Goal: Transaction & Acquisition: Purchase product/service

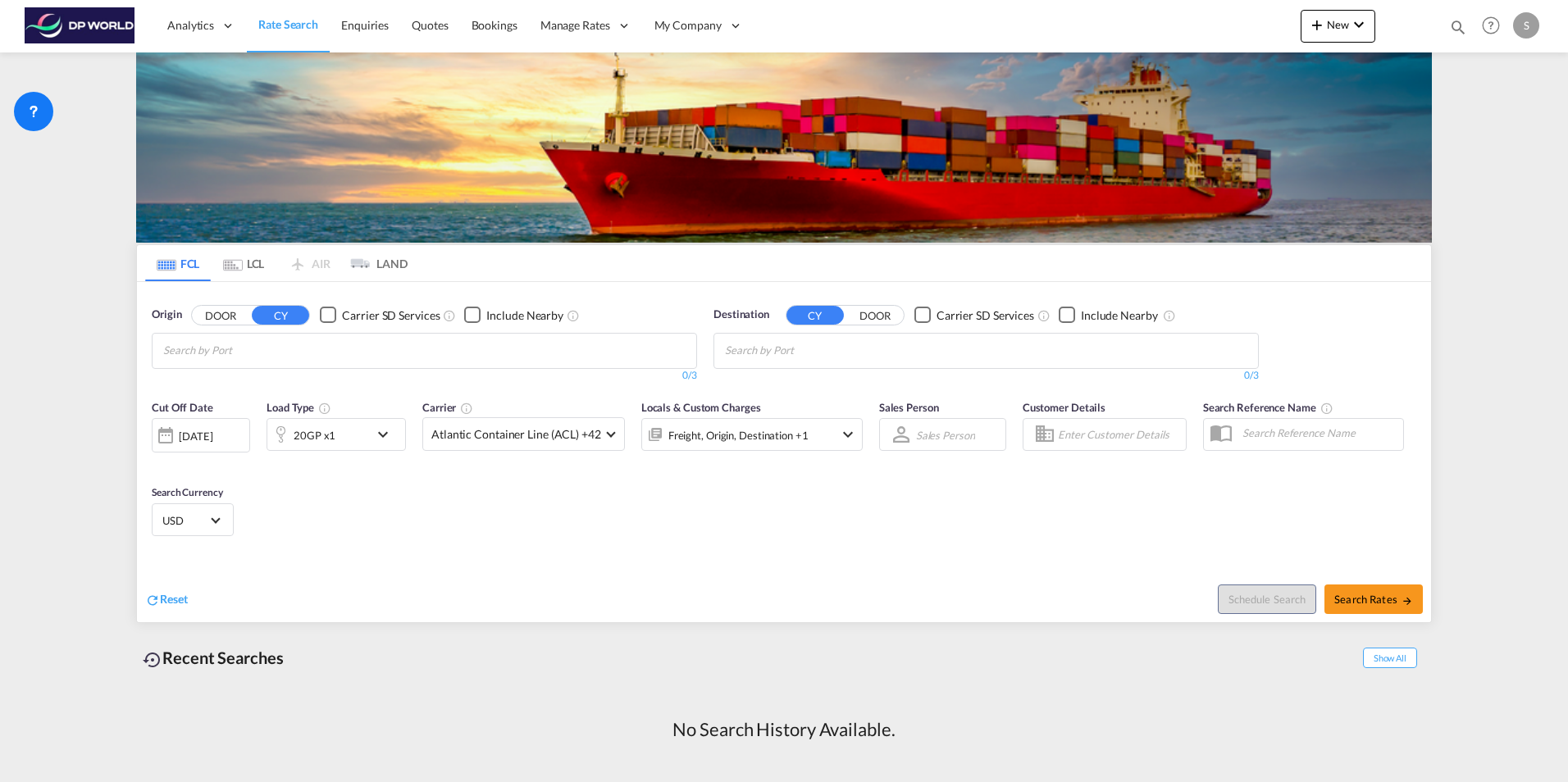
click at [1526, 24] on div "S" at bounding box center [1525, 25] width 26 height 26
click at [1525, 62] on button "My Profile" at bounding box center [1507, 71] width 107 height 33
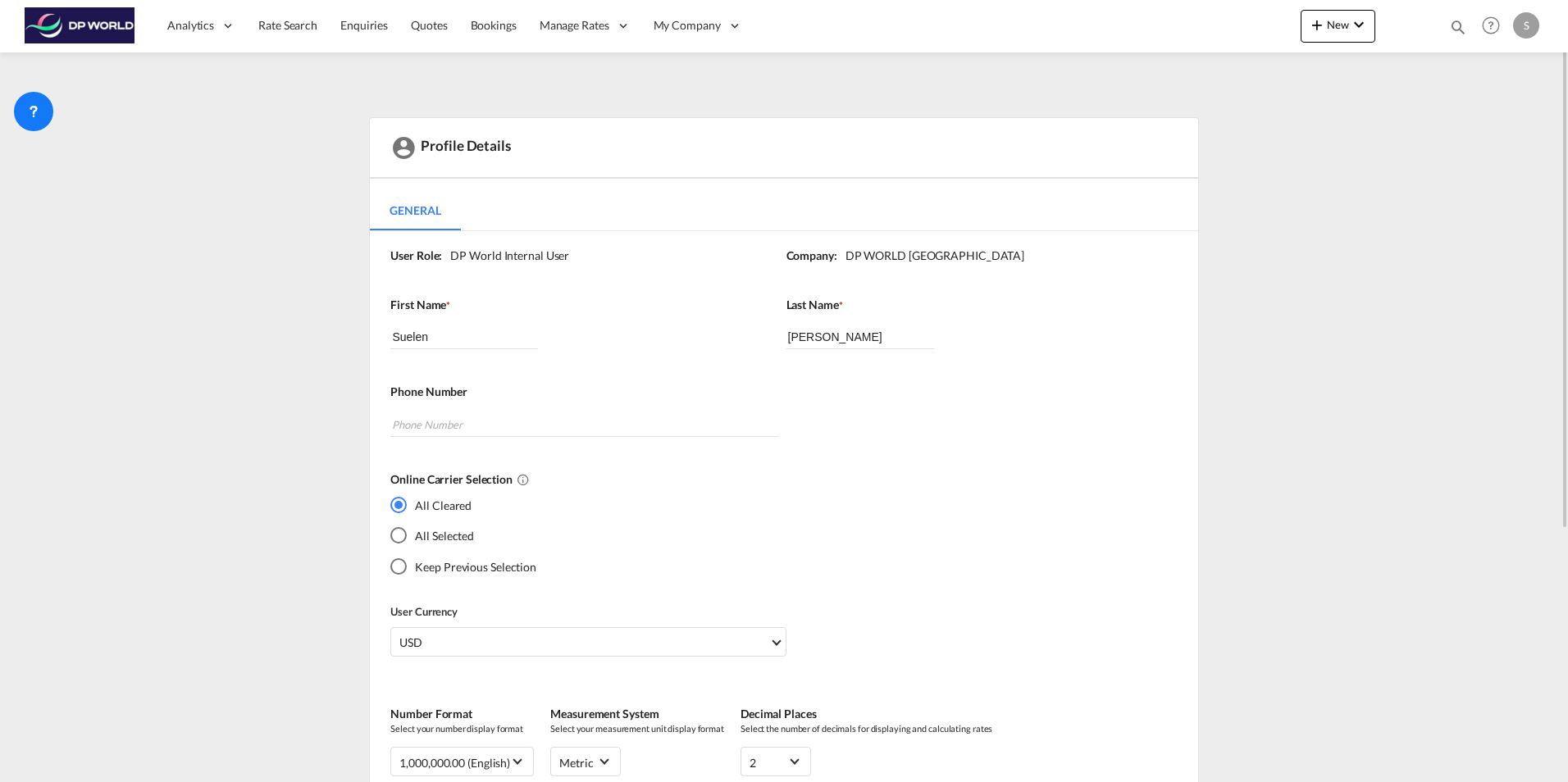
click at [403, 532] on div "All Selected" at bounding box center [399, 535] width 17 height 17
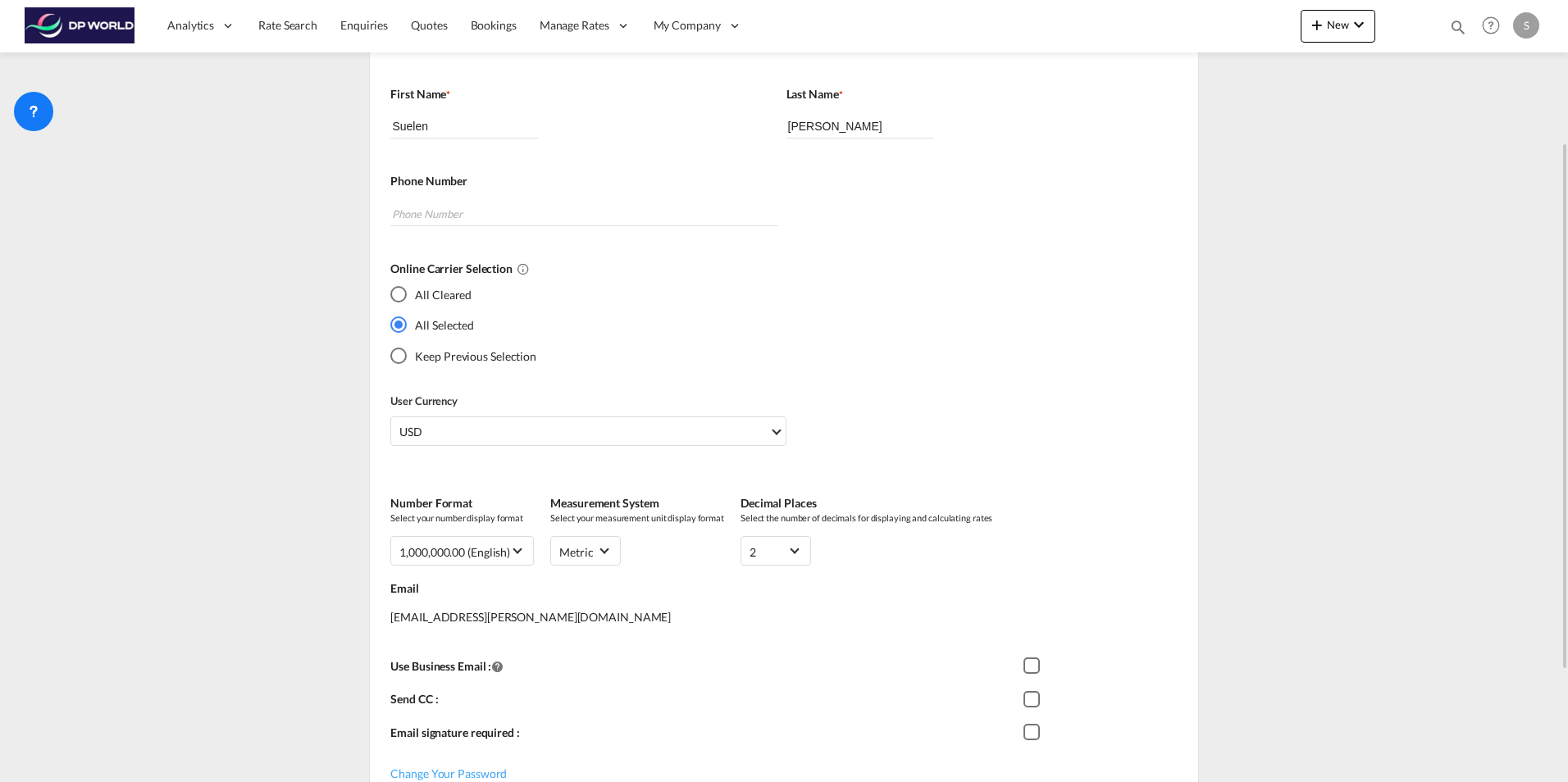
scroll to position [375, 0]
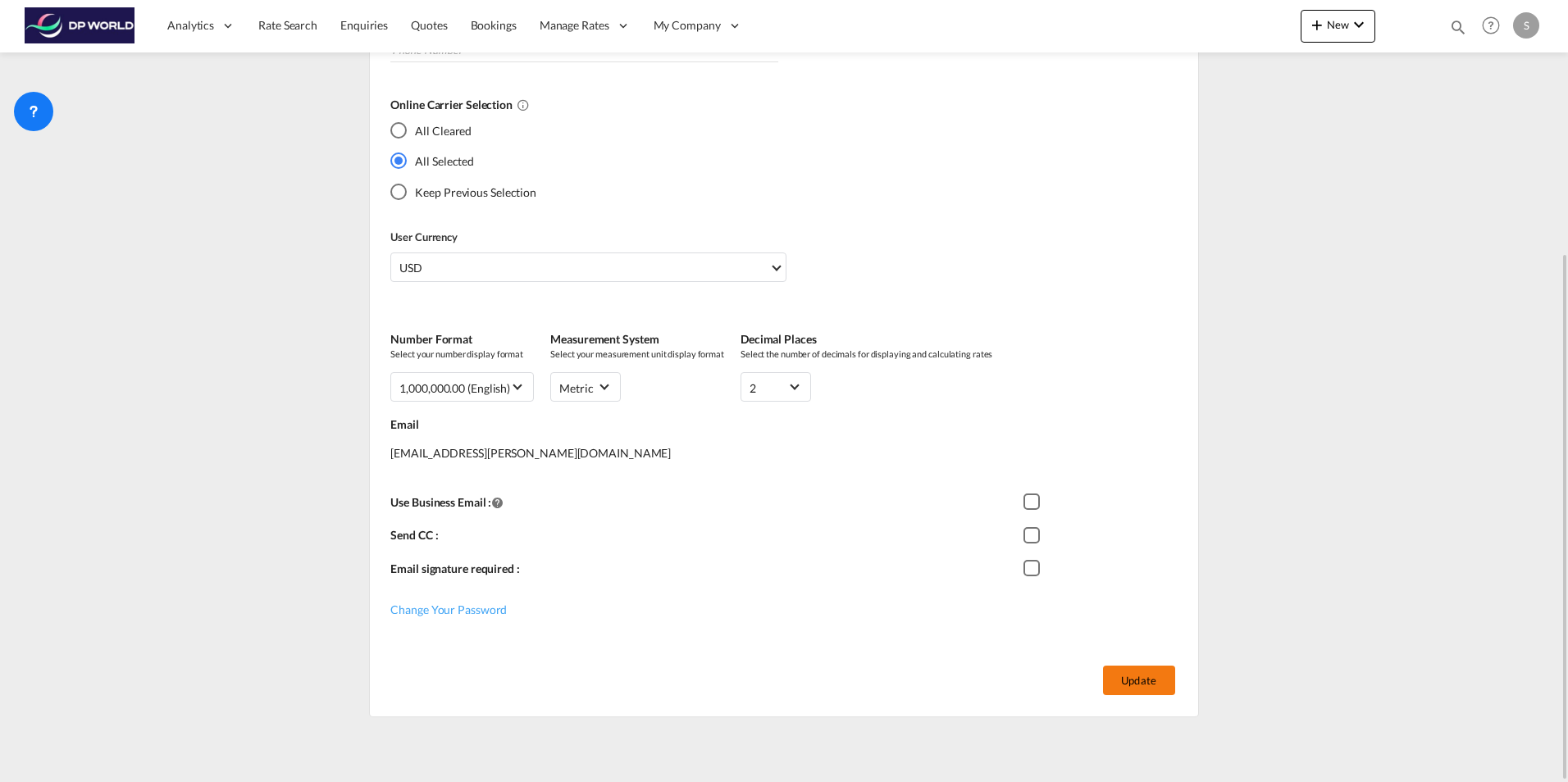
click at [1128, 671] on button "Update" at bounding box center [1139, 680] width 72 height 29
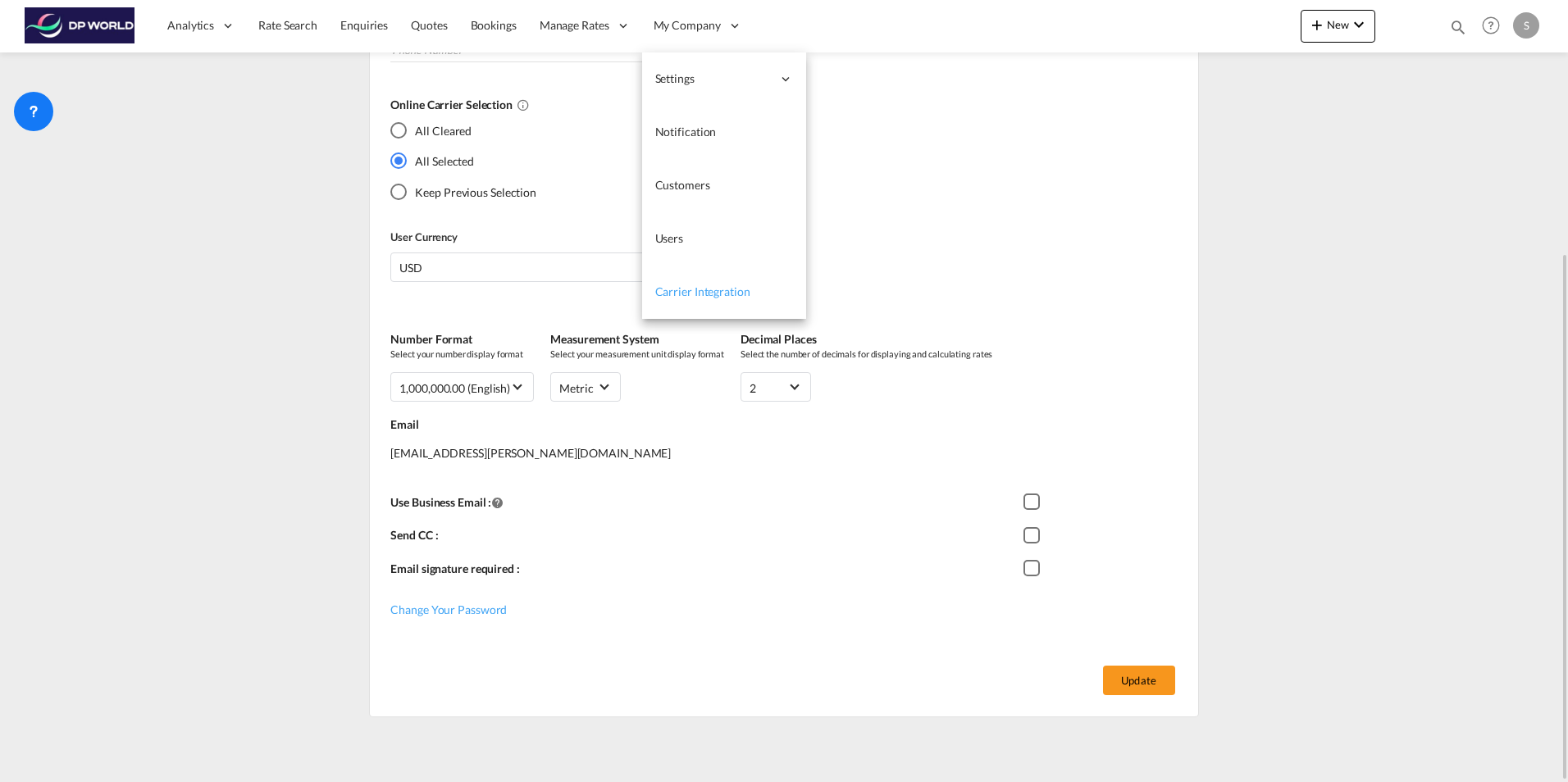
click at [721, 293] on span "Carrier Integration" at bounding box center [702, 291] width 95 height 14
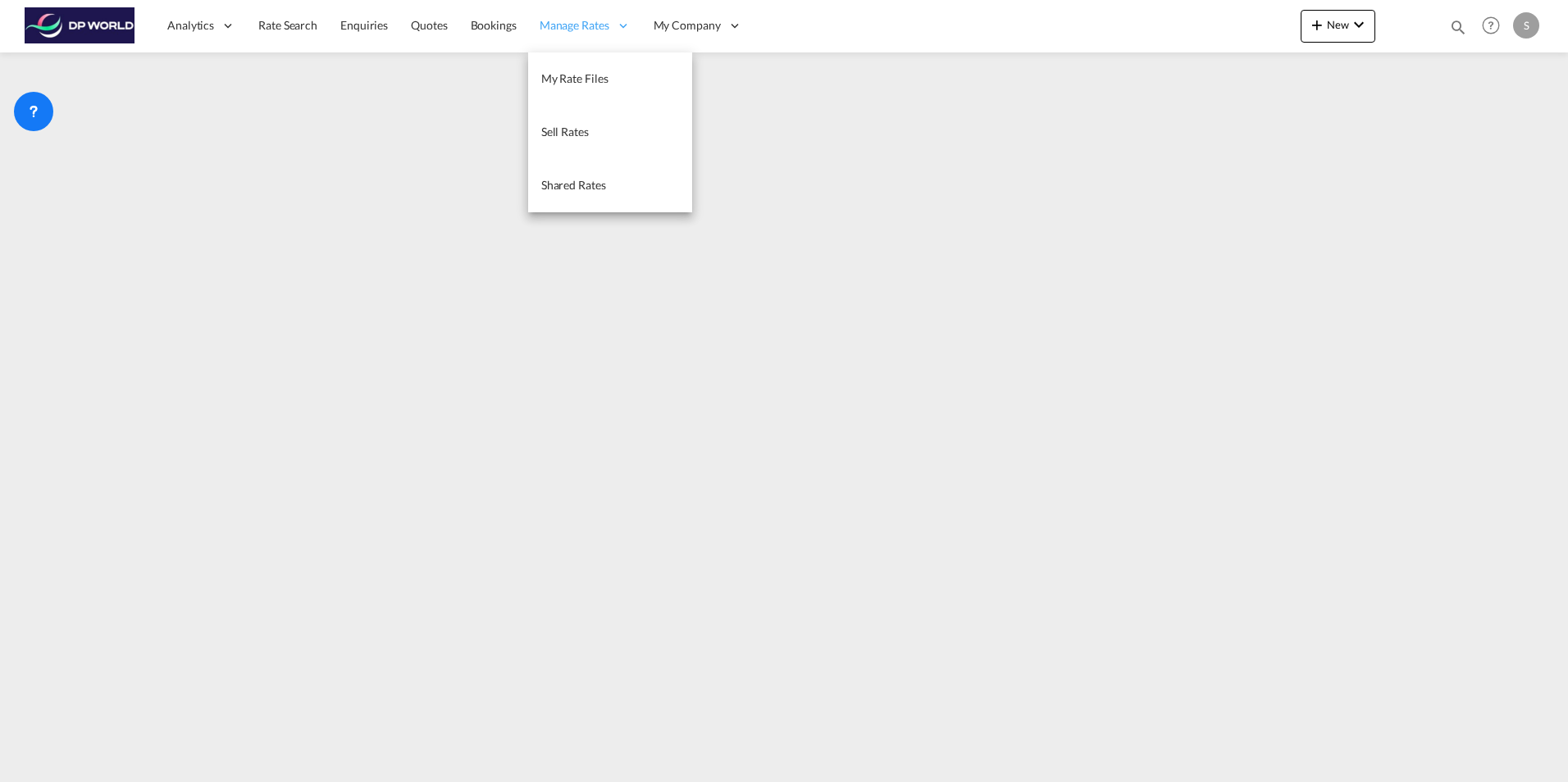
click at [598, 21] on span "Manage Rates" at bounding box center [574, 26] width 70 height 17
click at [593, 83] on span "My Rate Files" at bounding box center [575, 78] width 67 height 14
click at [561, 75] on span "My Rate Files" at bounding box center [575, 77] width 67 height 14
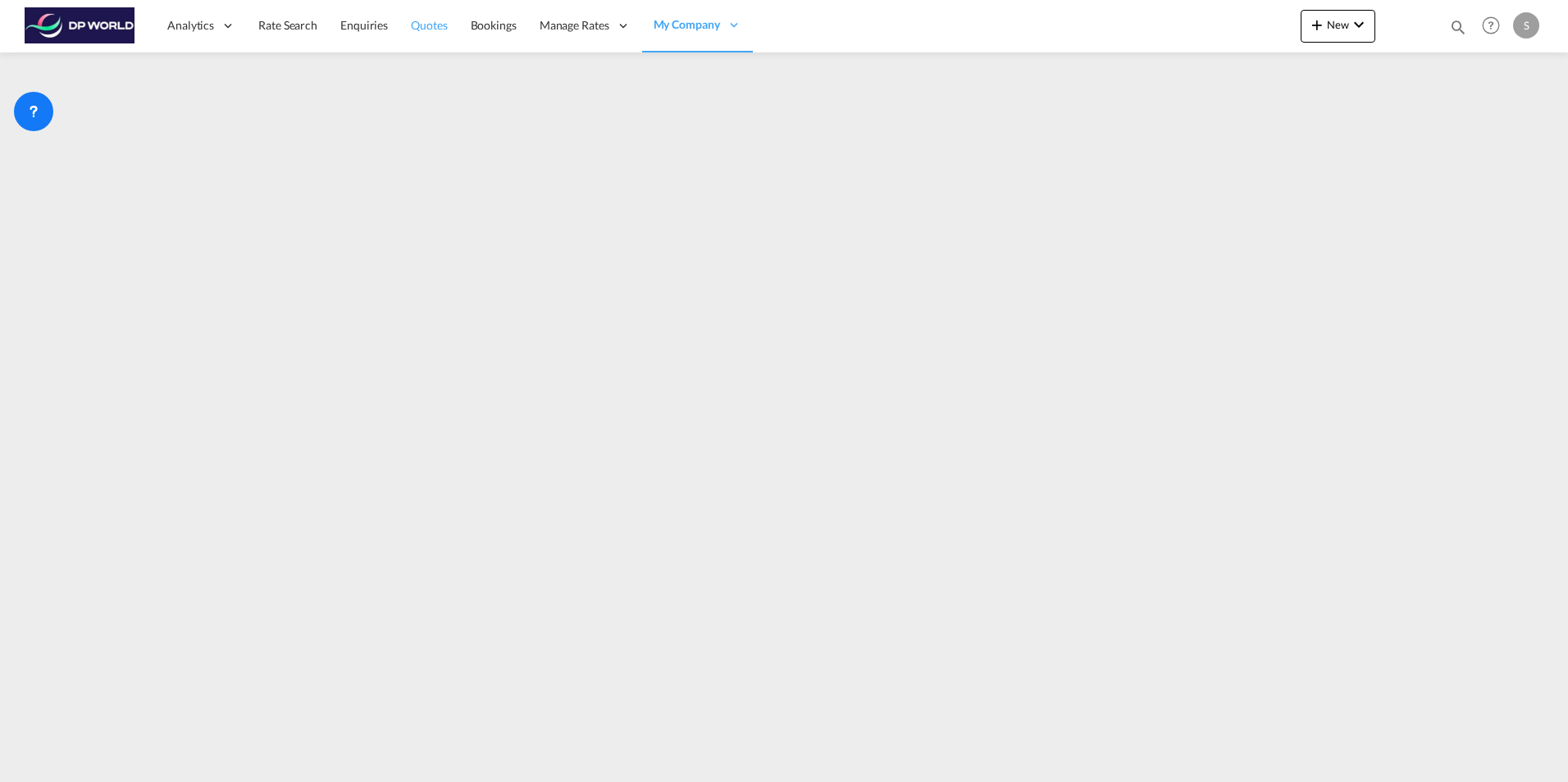
click at [426, 22] on span "Quotes" at bounding box center [429, 25] width 36 height 14
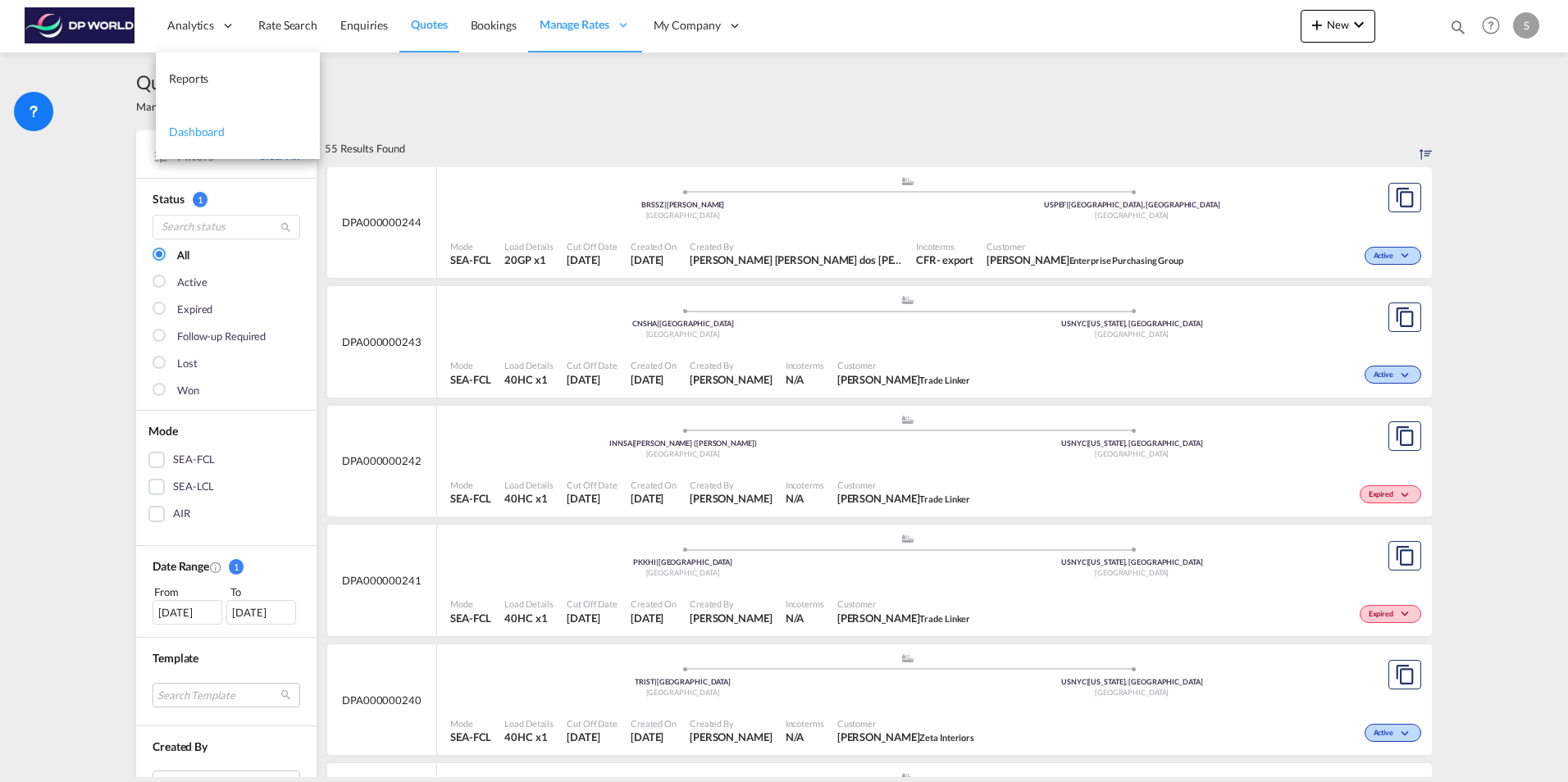
click at [221, 138] on span "Dashboard" at bounding box center [196, 132] width 55 height 14
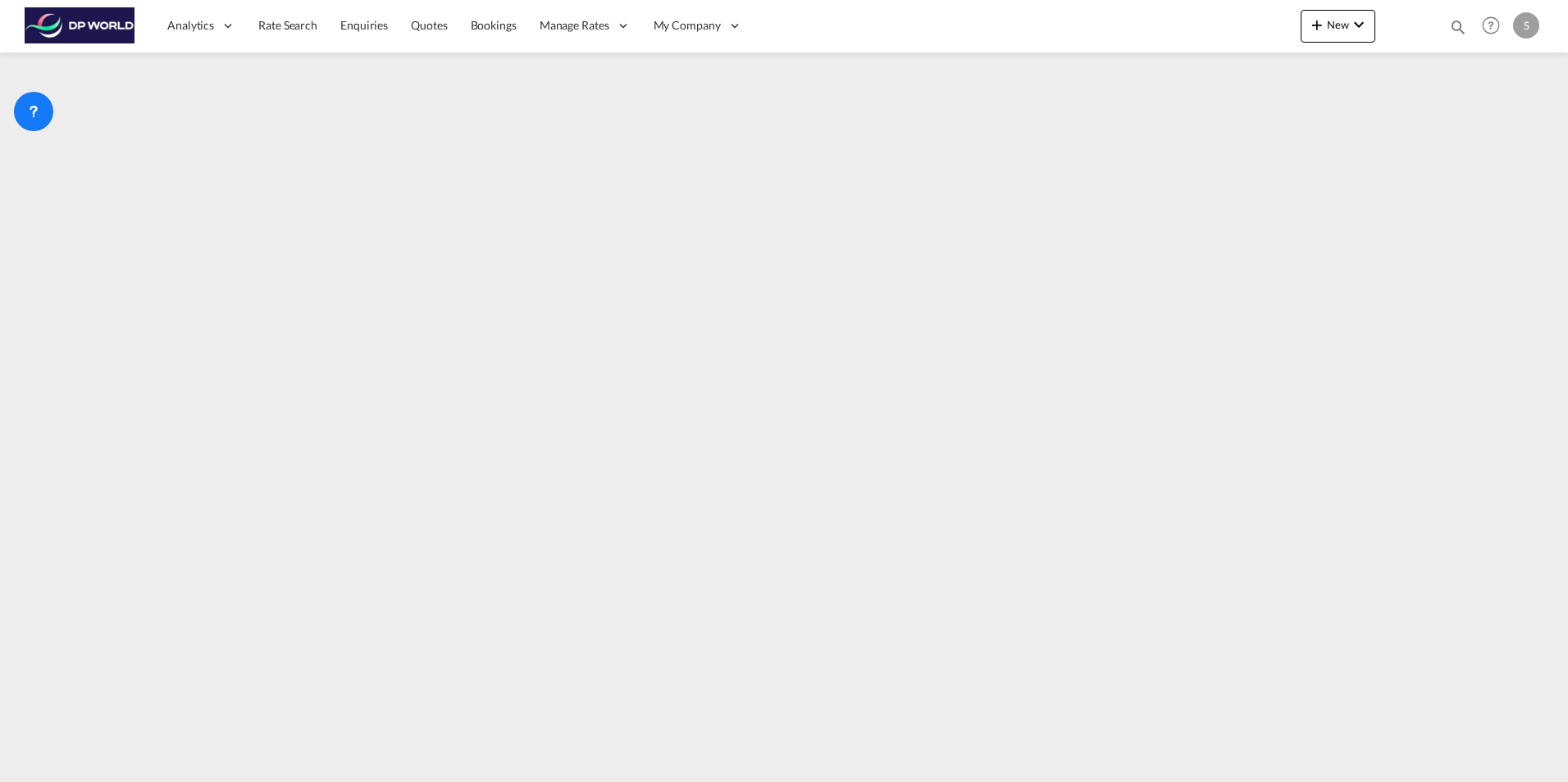
click at [1520, 16] on div "S" at bounding box center [1525, 25] width 26 height 26
click at [1503, 74] on button "My Profile" at bounding box center [1507, 71] width 107 height 33
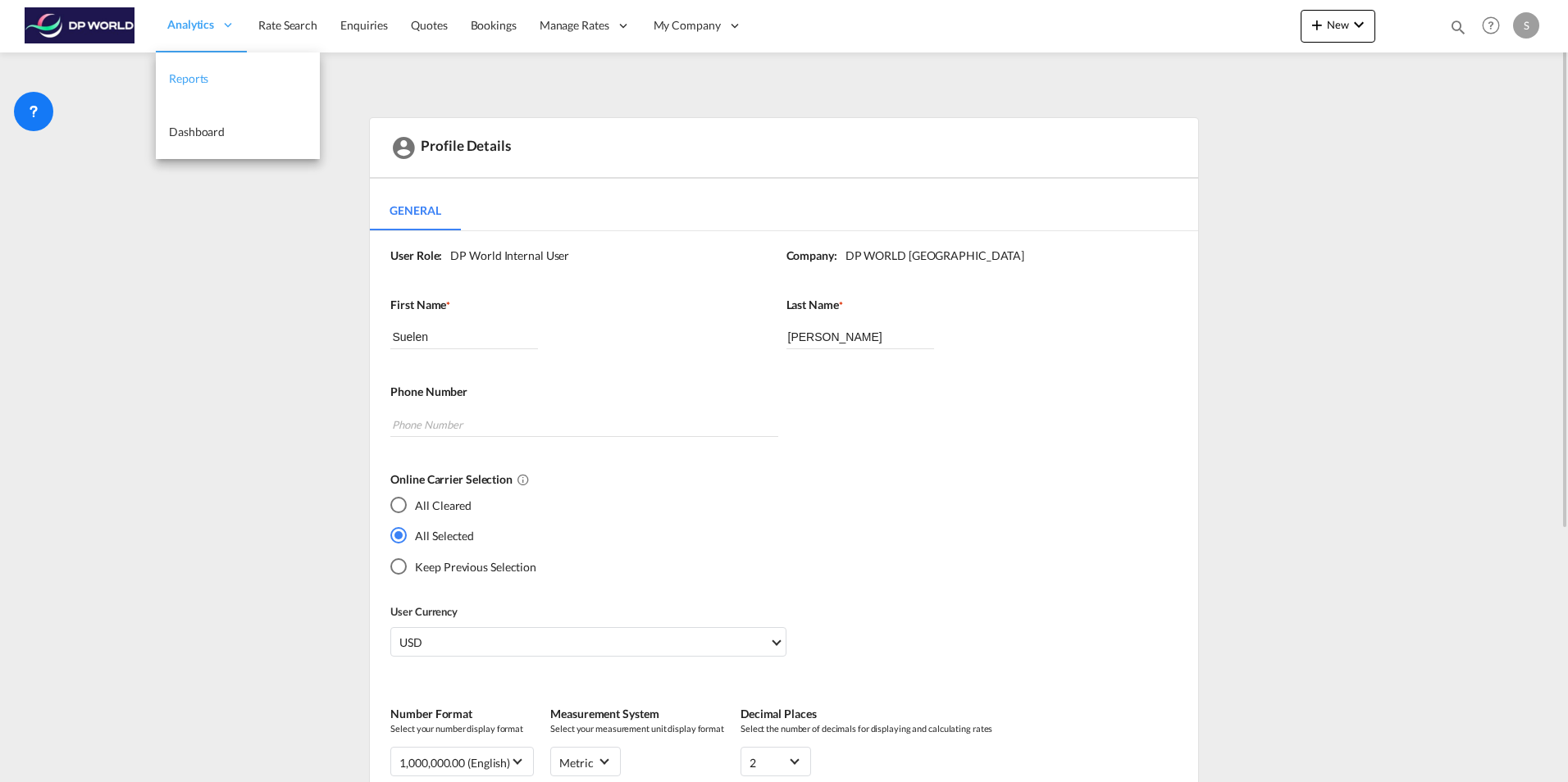
click at [199, 76] on span "Reports" at bounding box center [188, 78] width 39 height 14
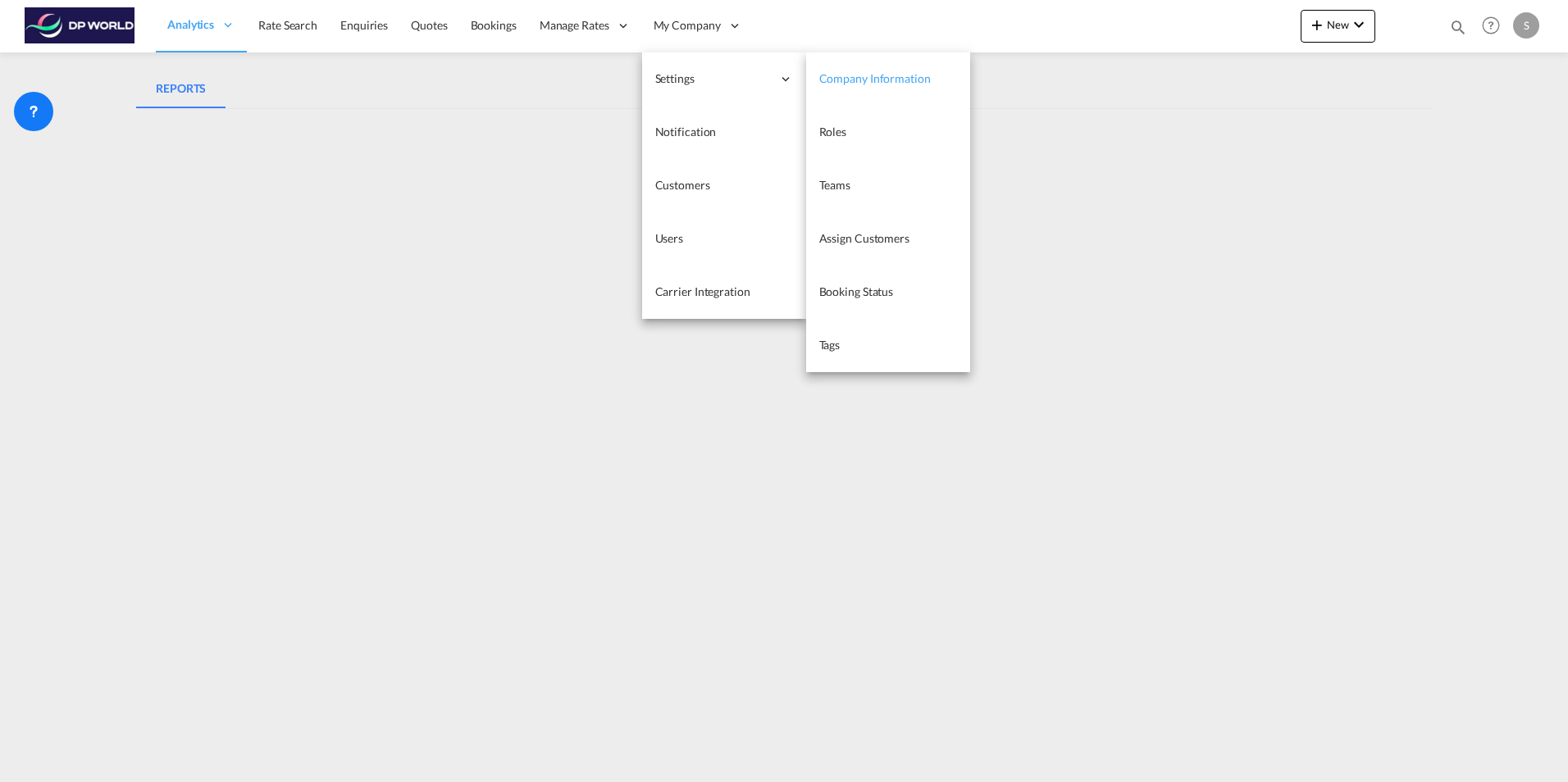
click at [933, 84] on link "Company Information" at bounding box center [888, 80] width 164 height 54
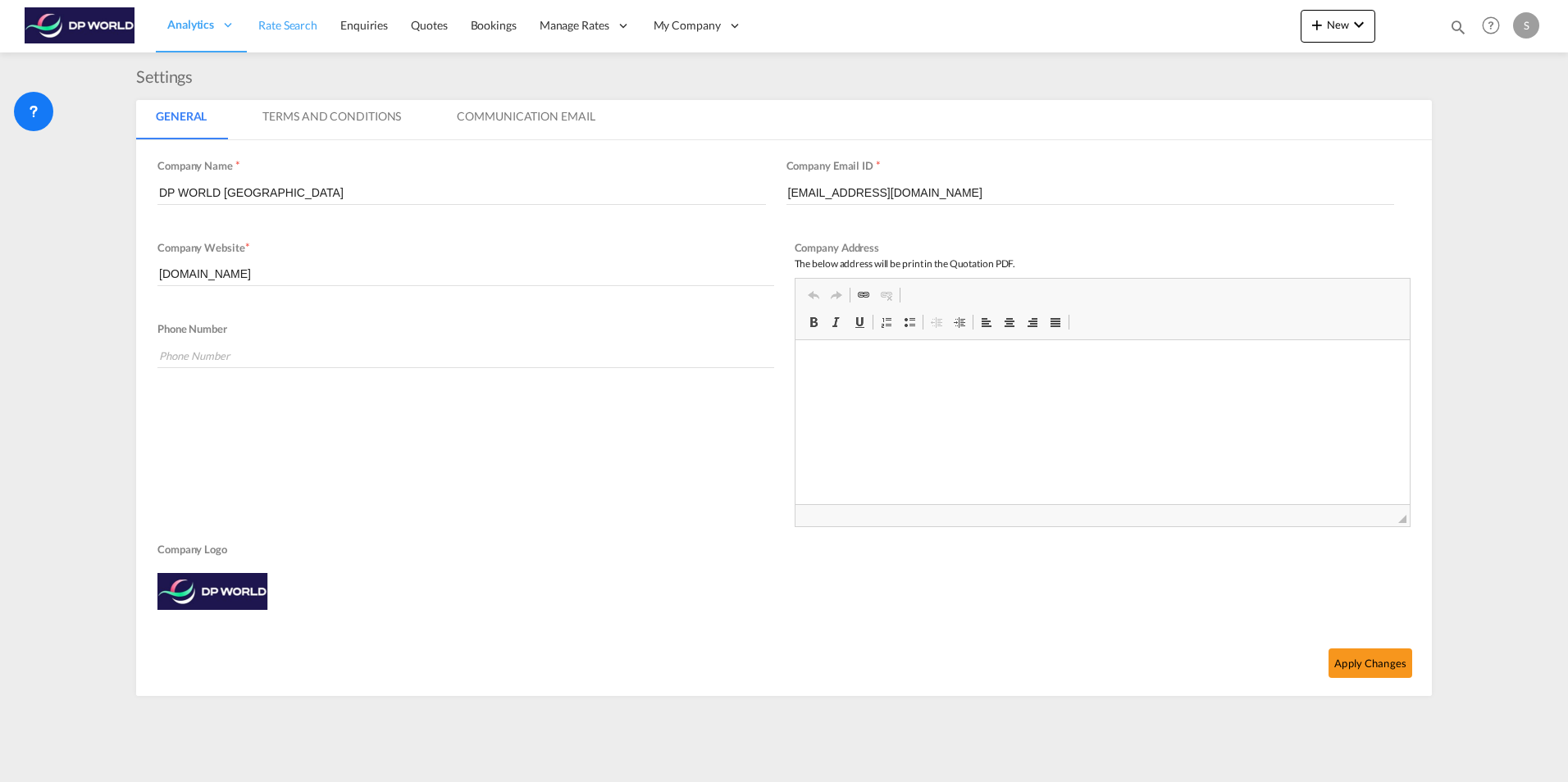
click at [303, 14] on link "Rate Search" at bounding box center [288, 26] width 82 height 54
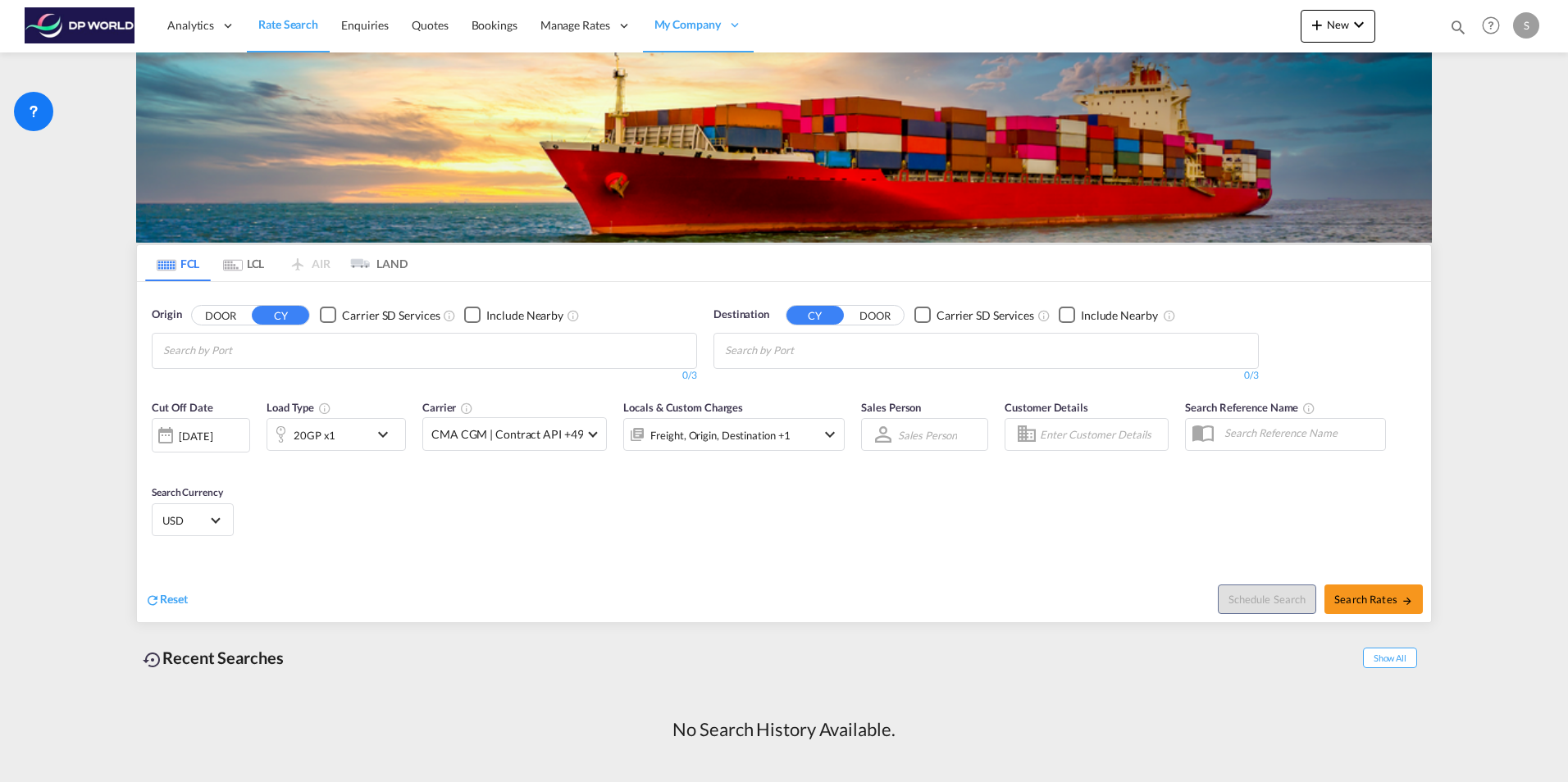
click at [287, 309] on button "CY" at bounding box center [280, 315] width 57 height 18
click at [875, 312] on button "DOOR" at bounding box center [875, 315] width 57 height 18
click at [198, 354] on input "Chips input." at bounding box center [241, 351] width 156 height 26
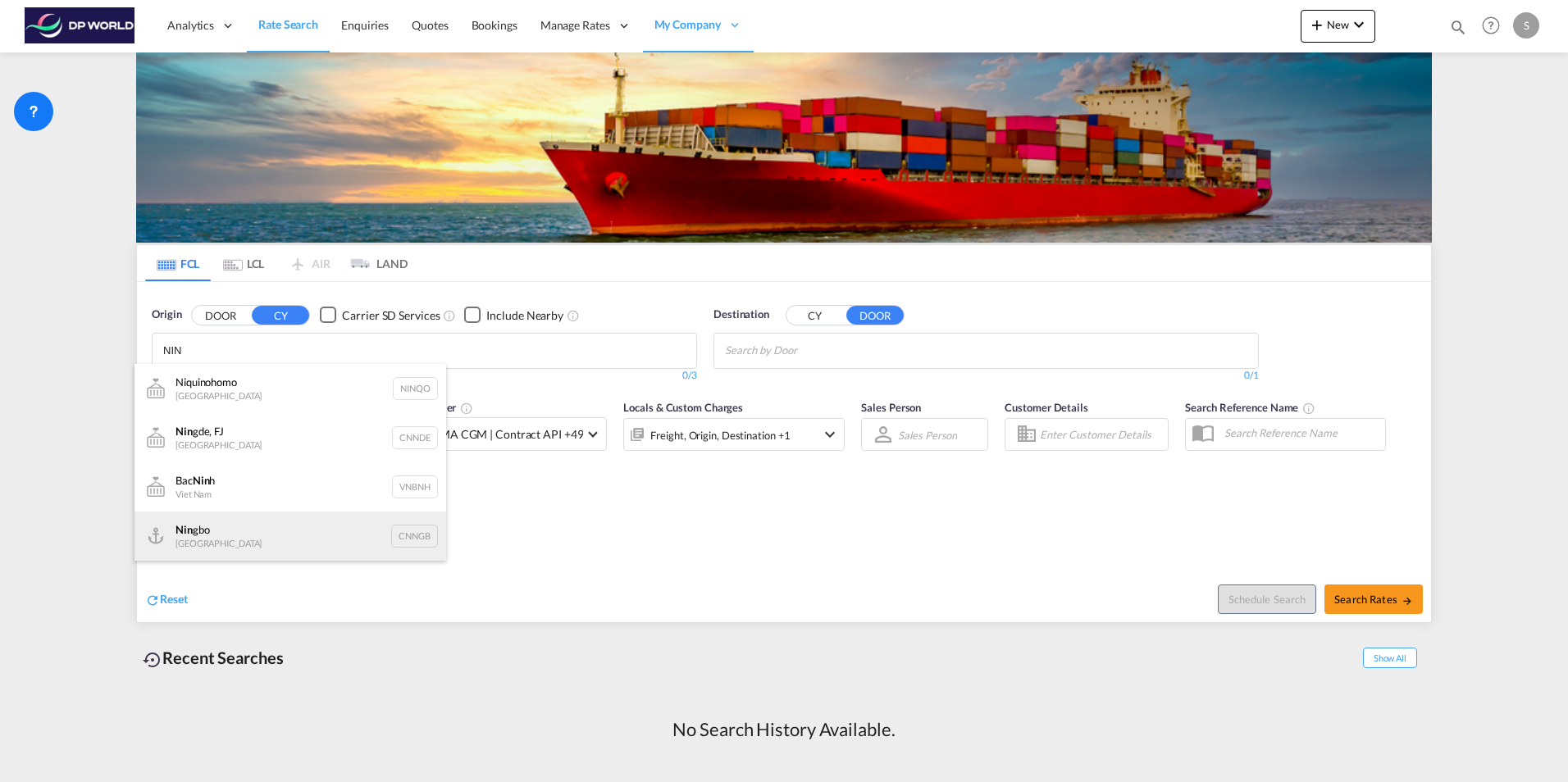
type input "NIN"
click at [221, 539] on div "Nin gbo China CNNGB" at bounding box center [289, 536] width 311 height 50
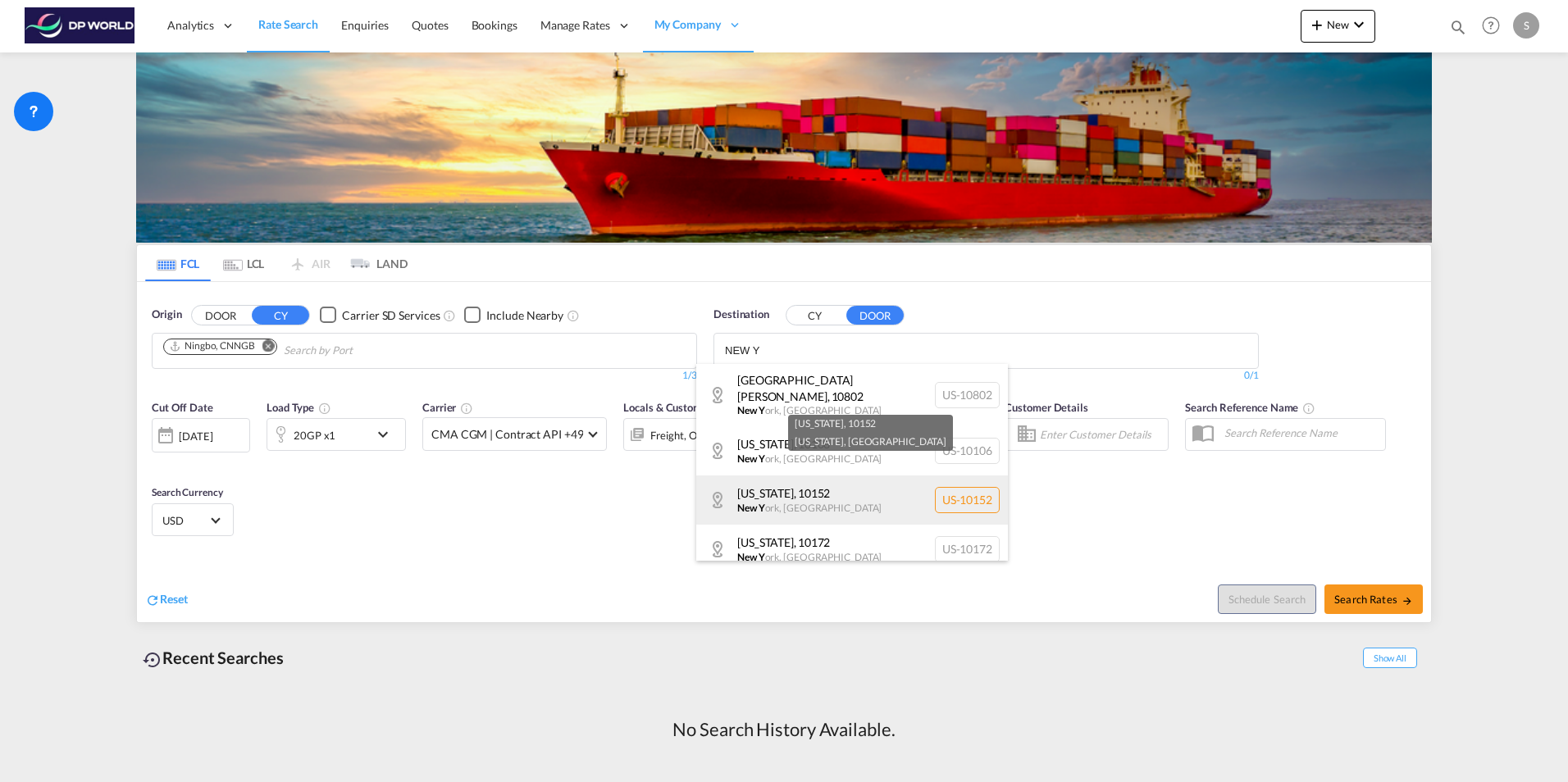
type input "NEW Y"
click at [800, 484] on div "[US_STATE] , 10152 New Y ork , [GEOGRAPHIC_DATA] US-10152" at bounding box center [852, 500] width 311 height 50
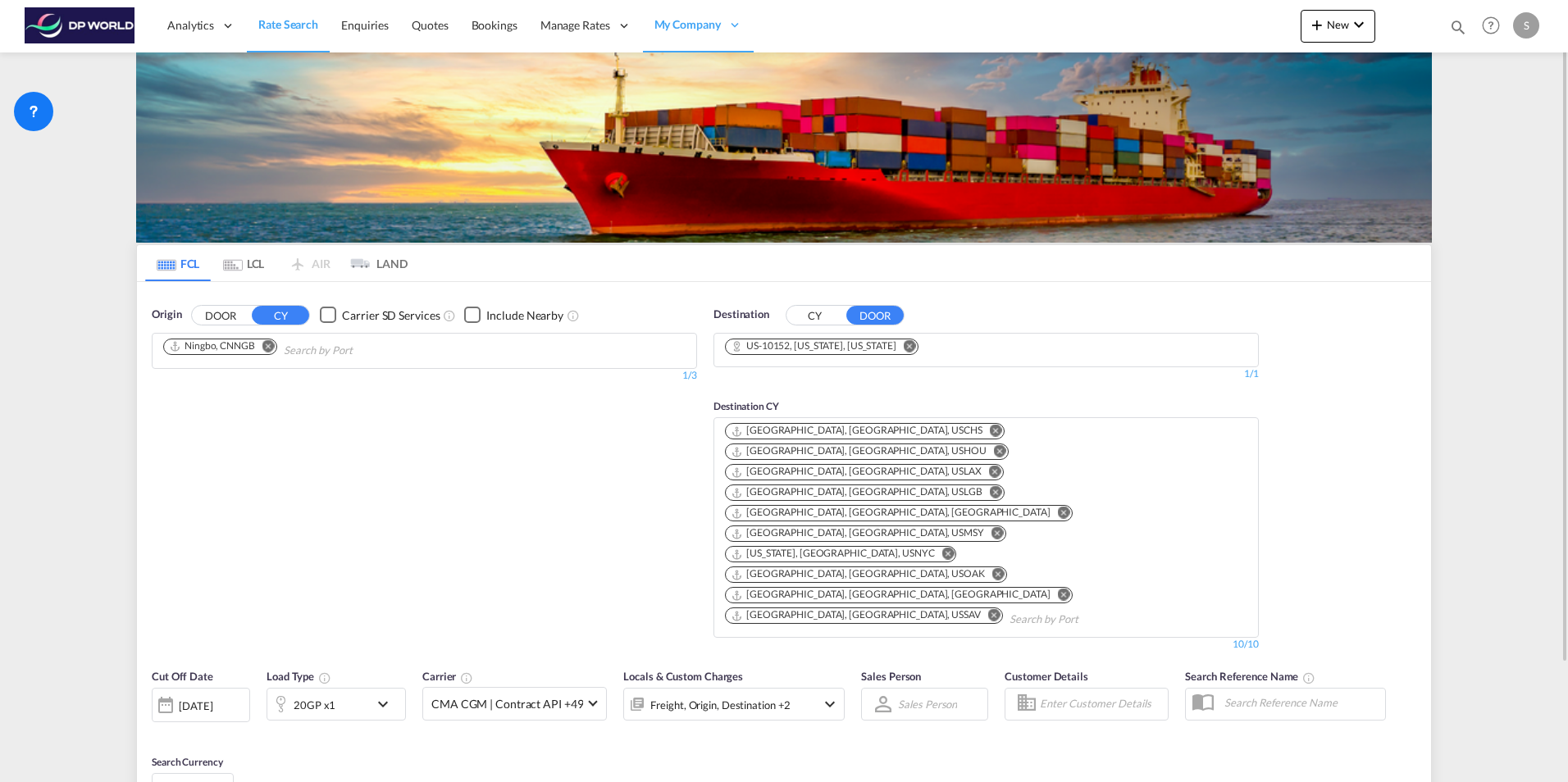
type input "CNNGB to 10152 / [DATE]"
